Goal: Find specific page/section: Find specific page/section

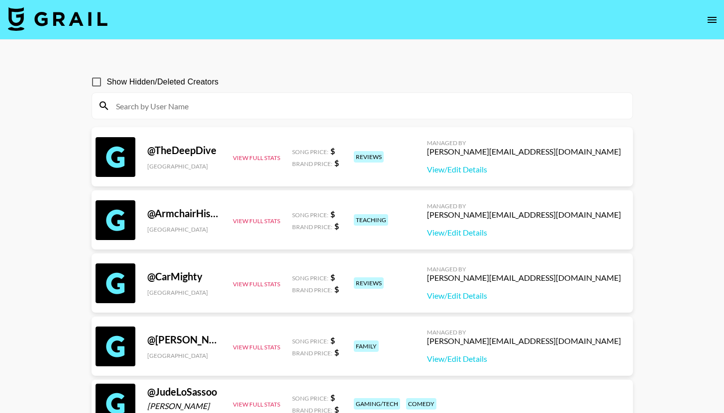
click at [231, 118] on div at bounding box center [362, 106] width 540 height 26
click at [129, 110] on input at bounding box center [368, 106] width 516 height 16
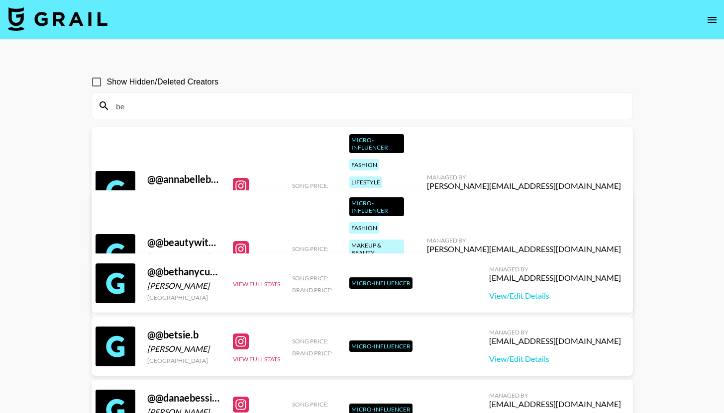
type input "b"
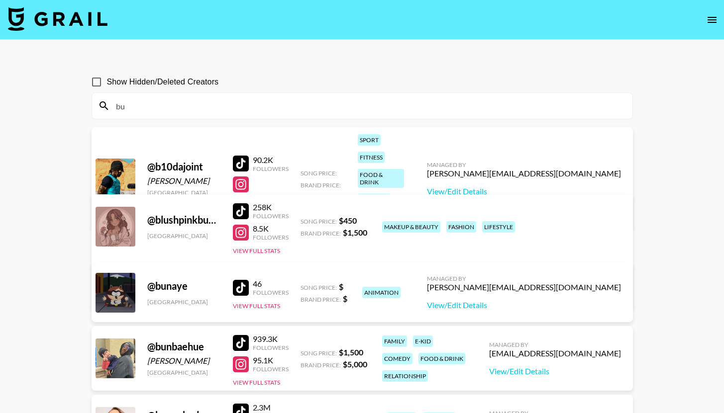
type input "b"
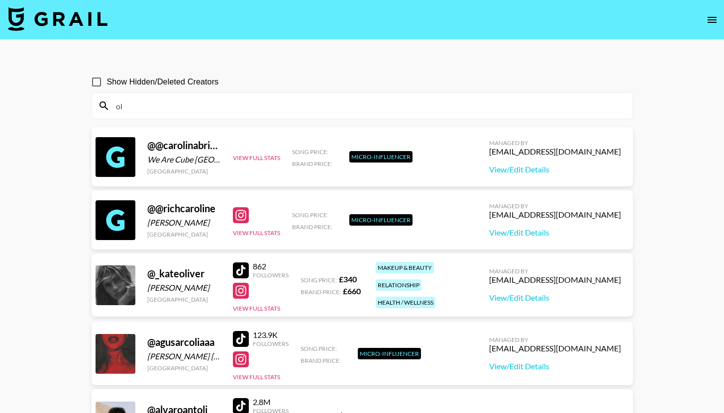
type input "o"
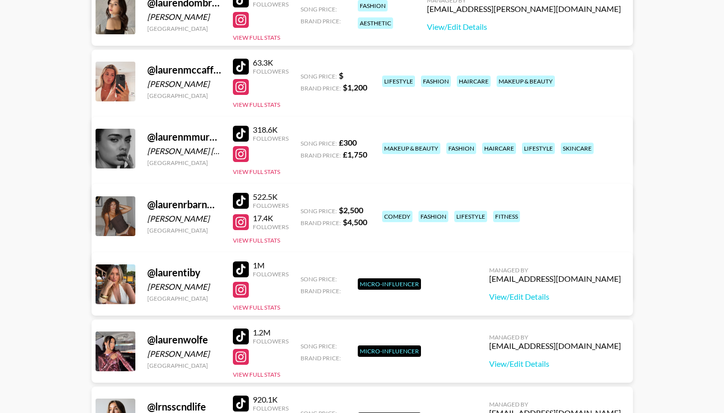
scroll to position [1040, 0]
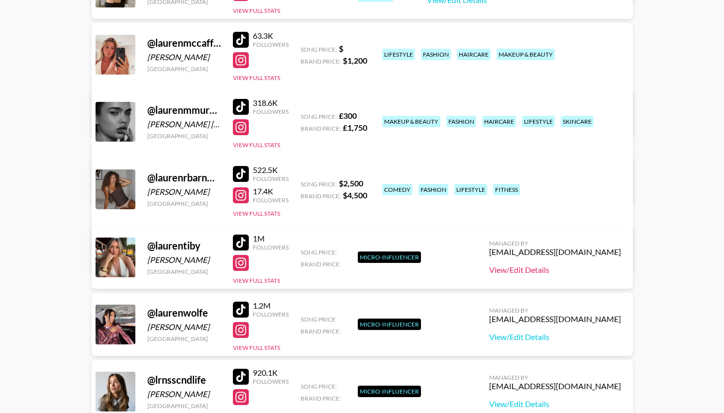
click at [532, 267] on link "View/Edit Details" at bounding box center [555, 270] width 132 height 10
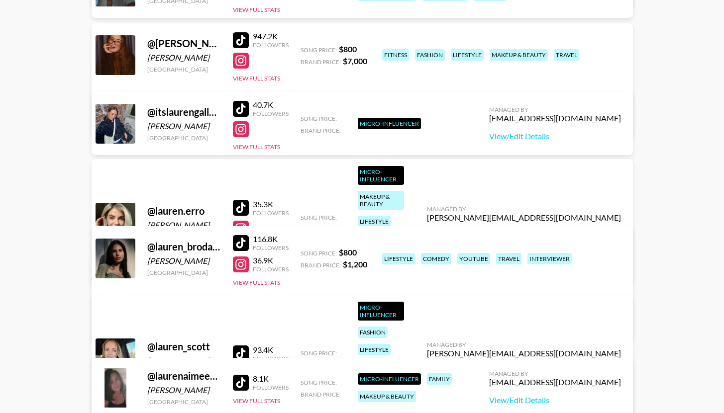
scroll to position [0, 0]
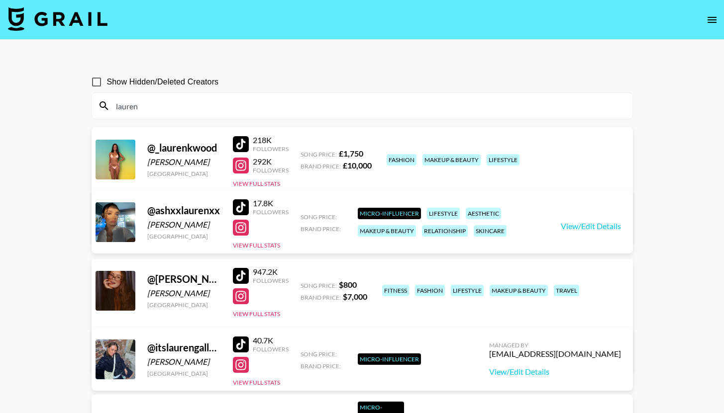
drag, startPoint x: 140, startPoint y: 105, endPoint x: 106, endPoint y: 105, distance: 33.8
click at [106, 105] on div "lauren" at bounding box center [362, 106] width 540 height 26
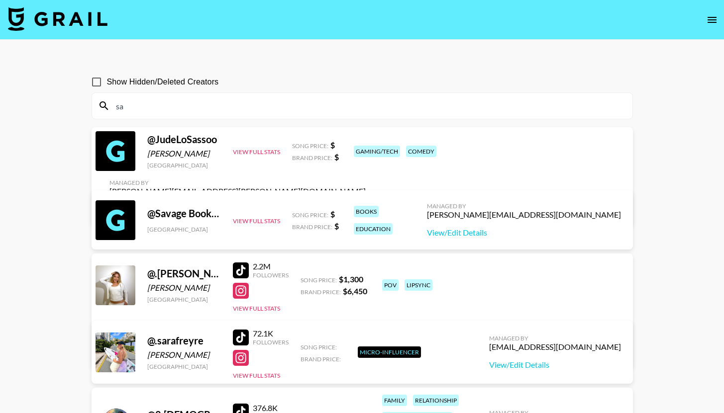
type input "s"
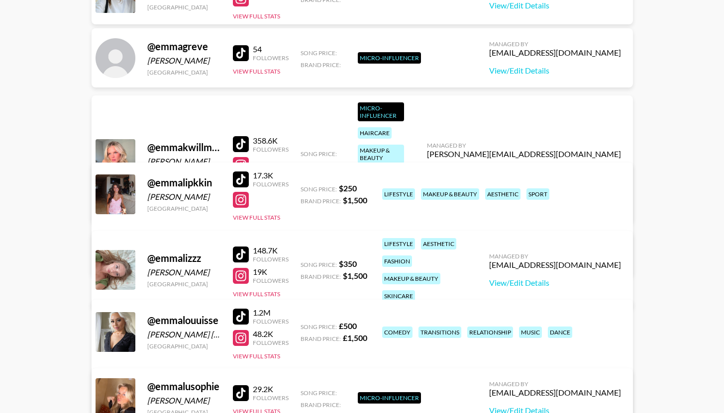
scroll to position [820, 0]
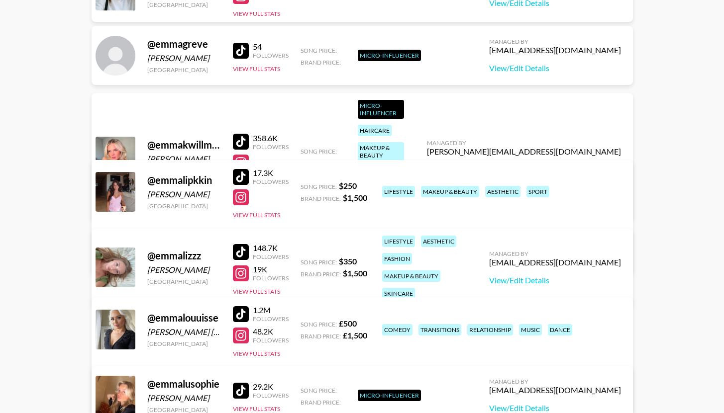
click at [548, 165] on link "View/Edit Details" at bounding box center [524, 170] width 194 height 10
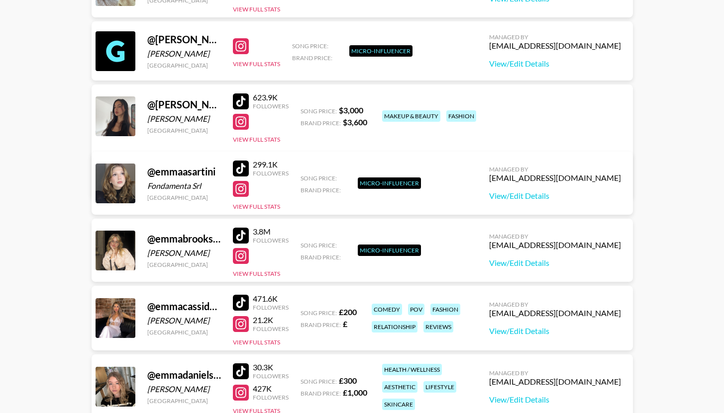
scroll to position [0, 0]
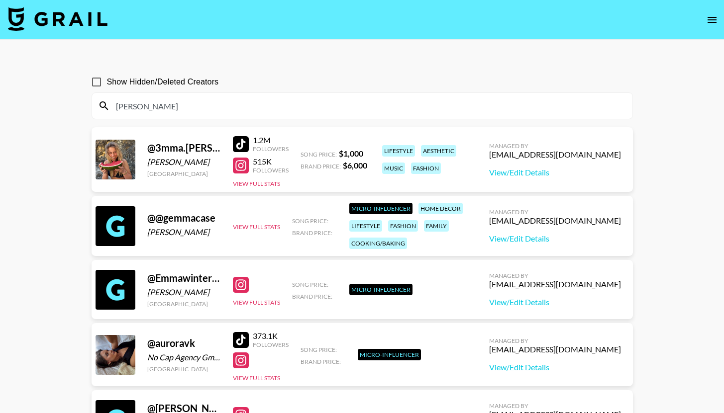
drag, startPoint x: 152, startPoint y: 105, endPoint x: 114, endPoint y: 108, distance: 37.4
click at [114, 108] on input "emma" at bounding box center [368, 106] width 516 height 16
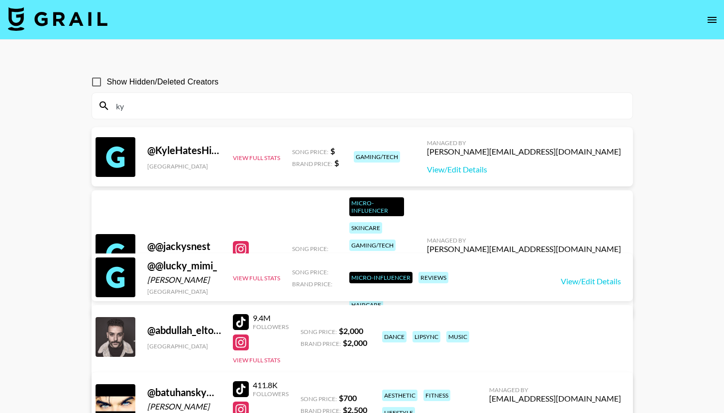
type input "k"
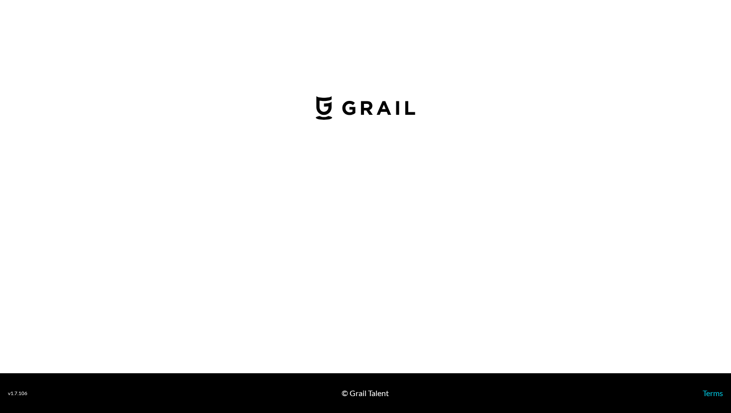
select select "USD"
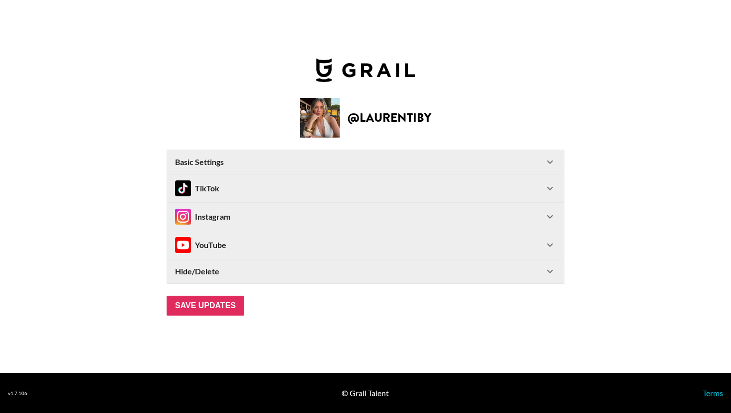
click at [321, 190] on div "TikTok" at bounding box center [359, 189] width 369 height 16
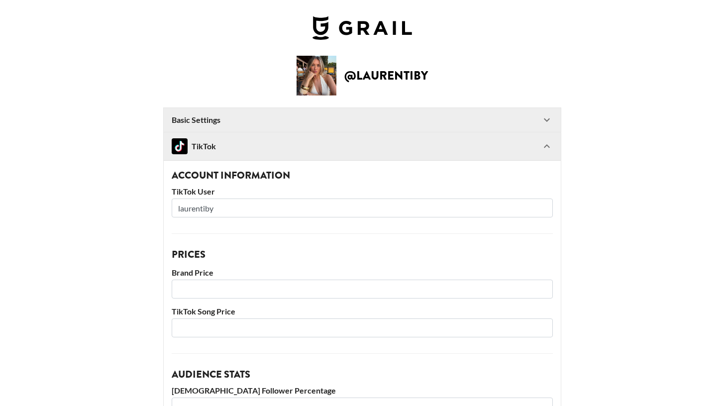
click at [327, 146] on div "TikTok" at bounding box center [356, 146] width 369 height 16
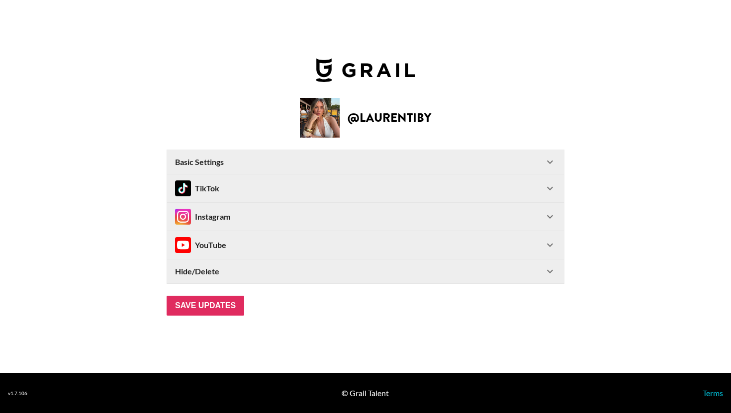
click at [319, 209] on div "Instagram" at bounding box center [359, 217] width 369 height 16
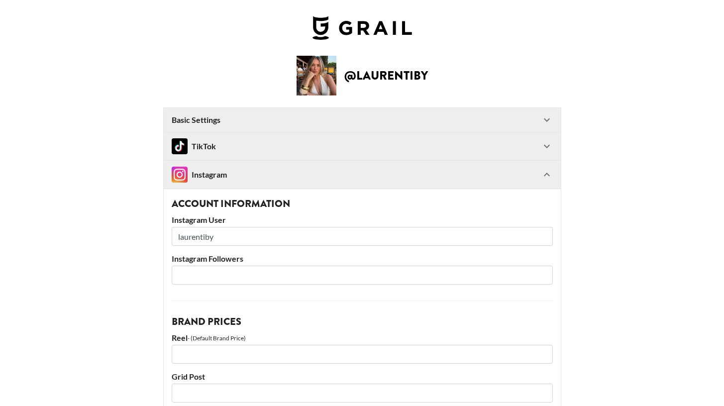
click at [307, 173] on div "Instagram" at bounding box center [356, 175] width 369 height 16
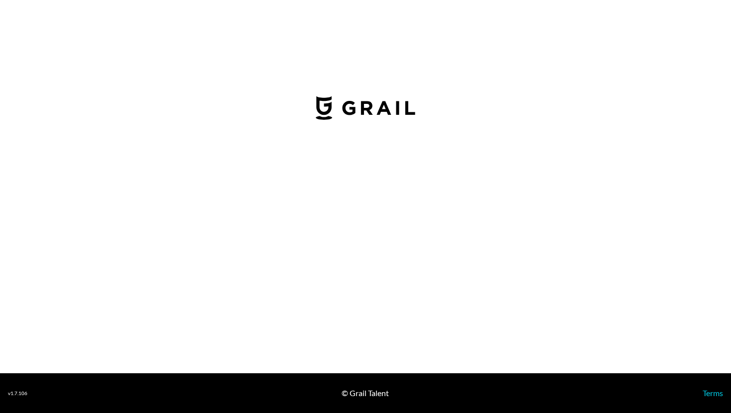
select select "USD"
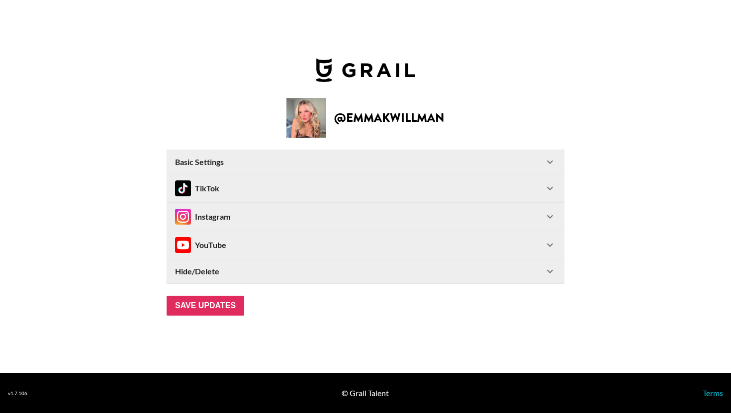
click at [338, 189] on div "TikTok" at bounding box center [359, 189] width 369 height 16
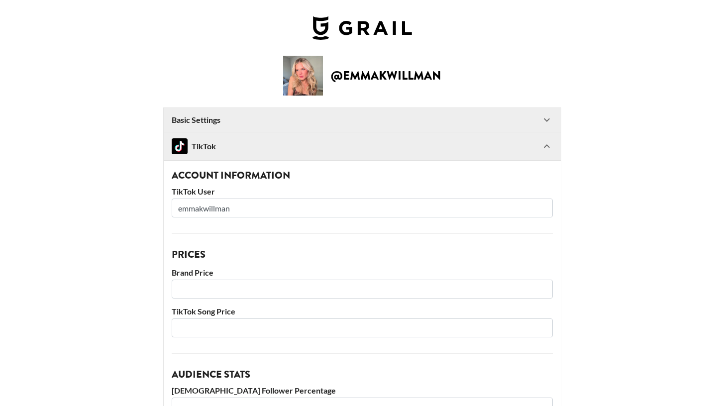
click at [328, 140] on div "TikTok" at bounding box center [356, 146] width 369 height 16
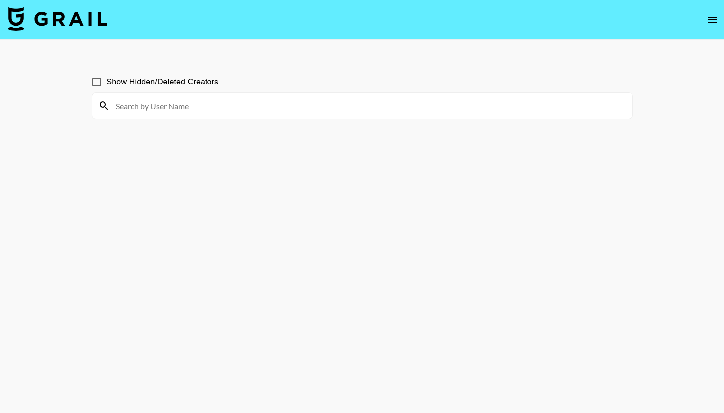
scroll to position [48, 0]
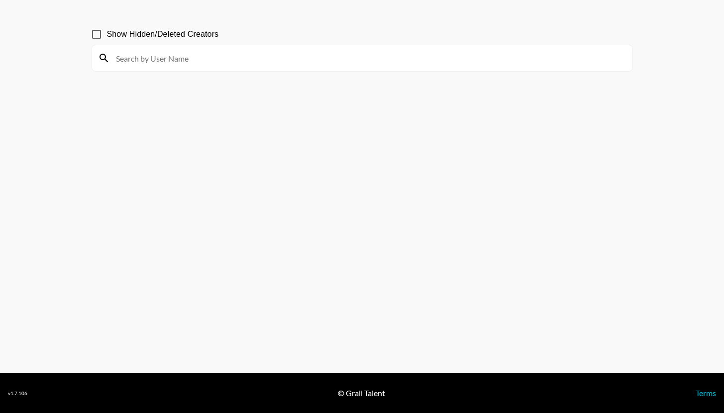
click at [227, 56] on input at bounding box center [368, 58] width 516 height 16
click at [169, 55] on input "[PERSON_NAME]" at bounding box center [368, 58] width 516 height 16
type input "[PERSON_NAME]"
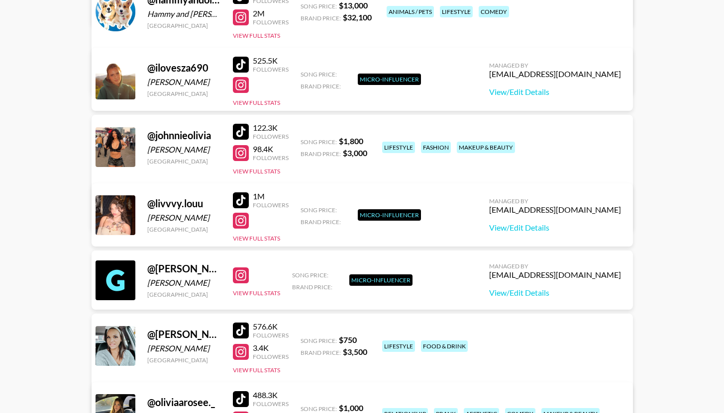
scroll to position [0, 0]
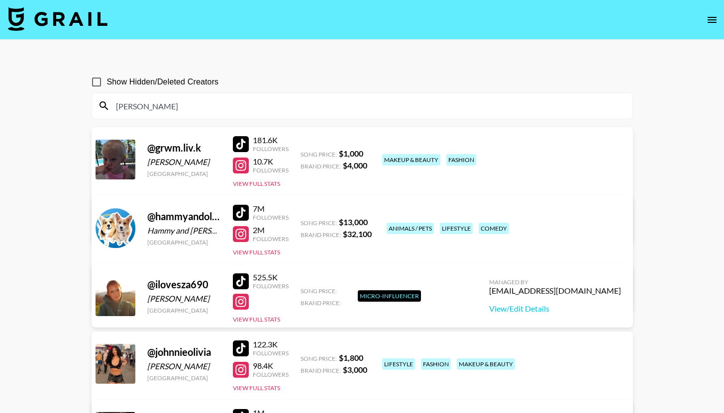
drag, startPoint x: 158, startPoint y: 108, endPoint x: 108, endPoint y: 101, distance: 50.7
click at [108, 101] on div "[PERSON_NAME]" at bounding box center [362, 106] width 540 height 26
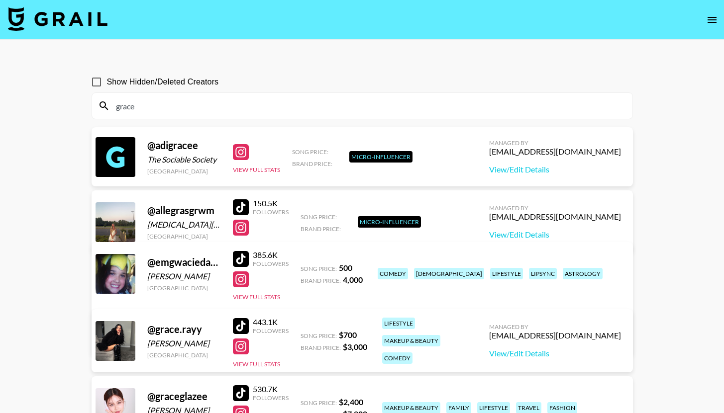
drag, startPoint x: 147, startPoint y: 109, endPoint x: 65, endPoint y: 109, distance: 82.1
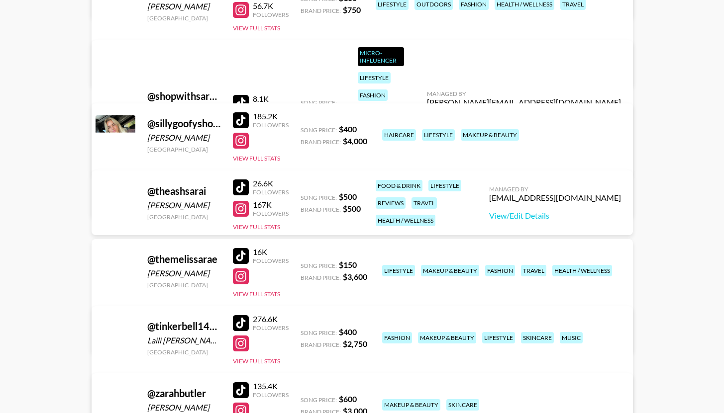
scroll to position [3222, 0]
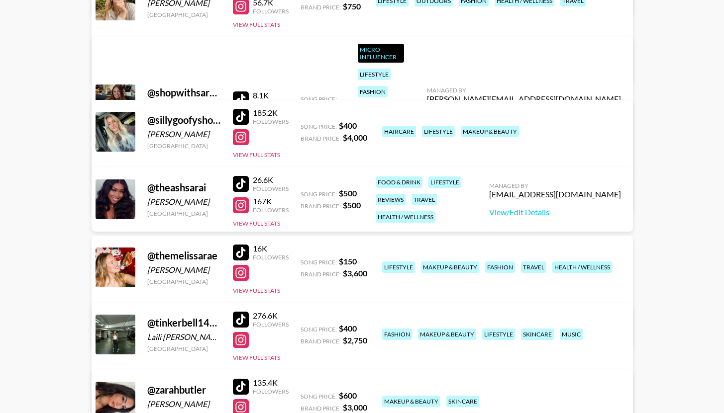
type input "[PERSON_NAME]"
